Goal: Task Accomplishment & Management: Manage account settings

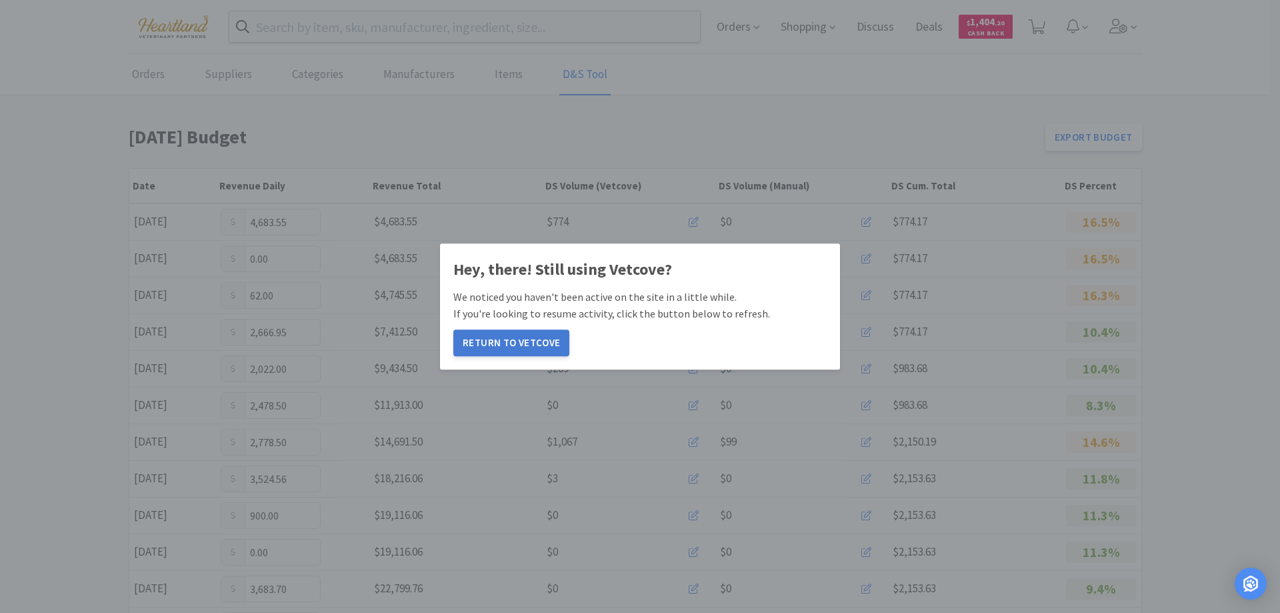
click at [523, 339] on button "Return to Vetcove" at bounding box center [511, 342] width 116 height 27
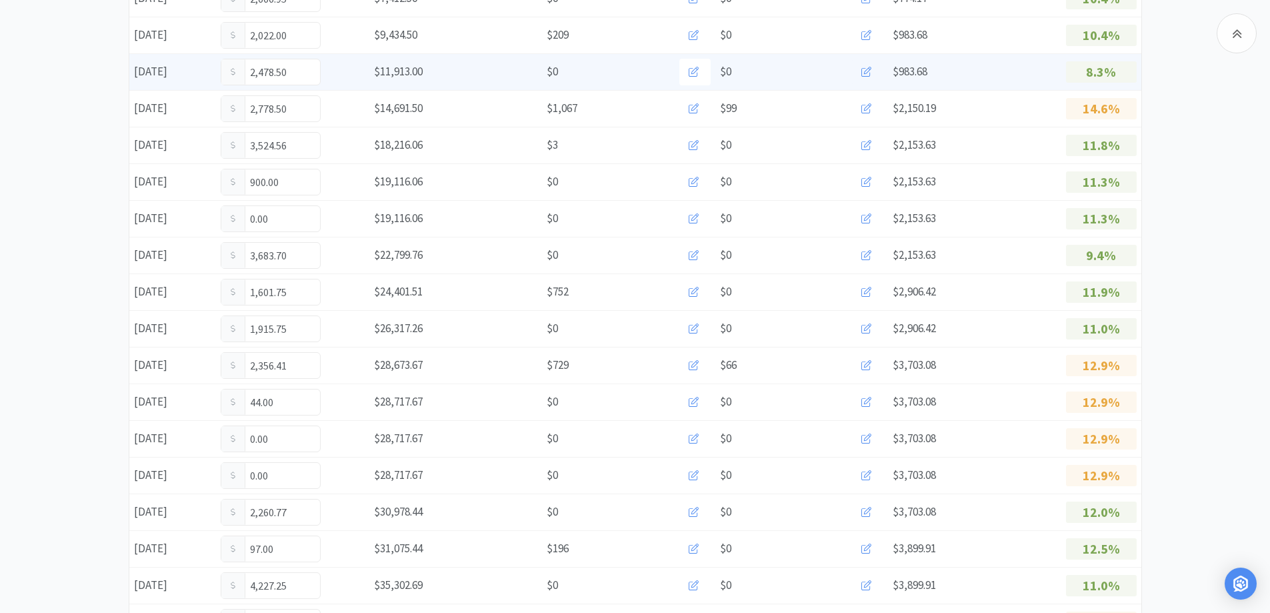
scroll to position [600, 0]
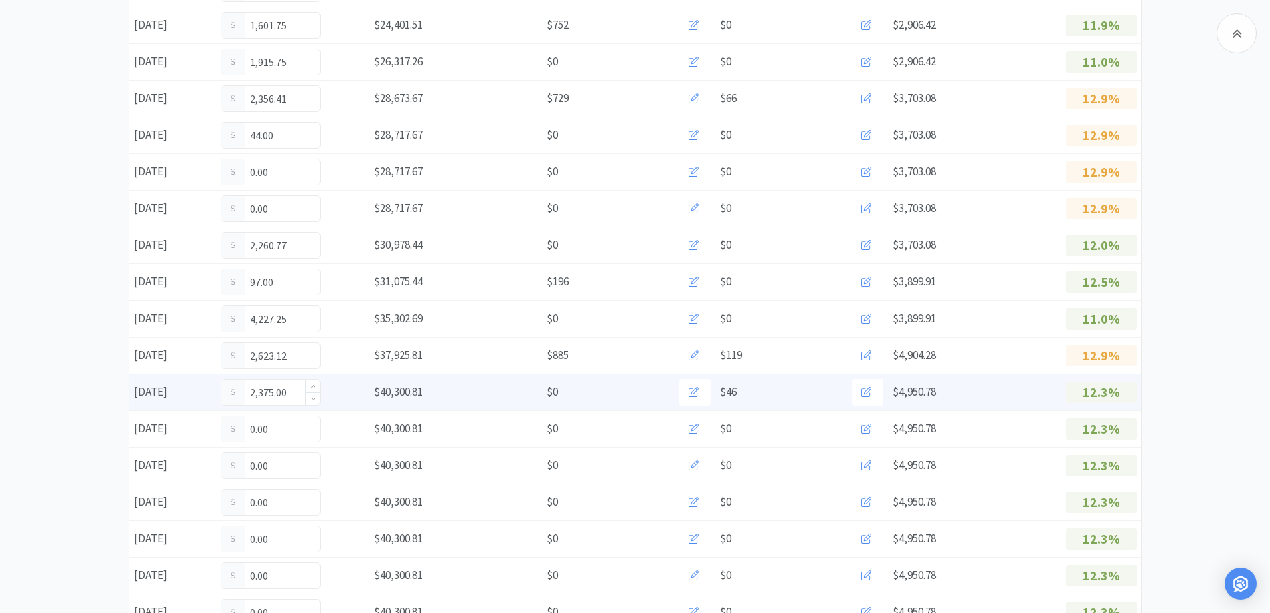
click at [296, 389] on input "2,375.00" at bounding box center [270, 391] width 99 height 25
type input "2"
type input "3,675.66"
